Goal: Information Seeking & Learning: Learn about a topic

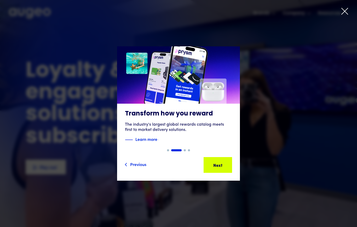
click at [345, 14] on icon at bounding box center [345, 11] width 8 height 8
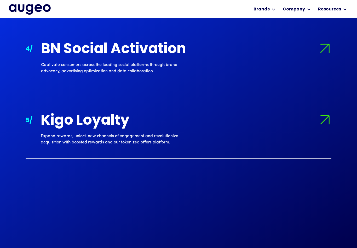
scroll to position [746, 0]
click at [328, 118] on img at bounding box center [325, 120] width 19 height 19
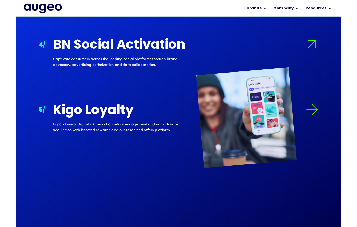
scroll to position [768, 0]
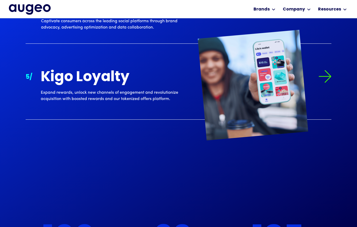
click at [312, 9] on div "Company" at bounding box center [296, 9] width 31 height 18
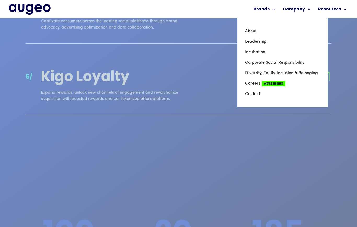
click at [255, 84] on link "Careers We're Hiring" at bounding box center [282, 83] width 75 height 10
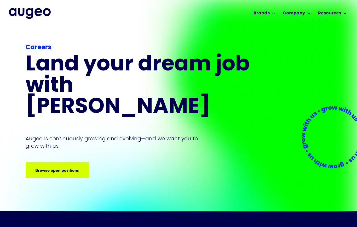
click at [68, 166] on div "Browse open positions Browse open positions Browse open positions Browse open p…" at bounding box center [33, 169] width 185 height 6
